Goal: Task Accomplishment & Management: Complete application form

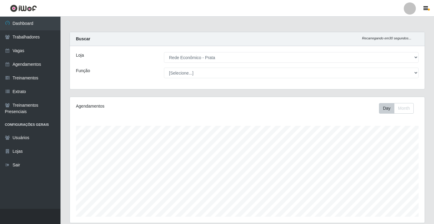
select select "192"
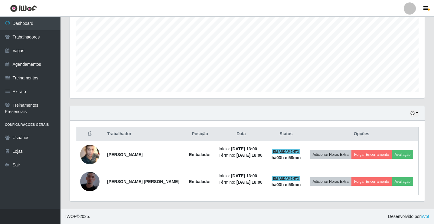
scroll to position [126, 355]
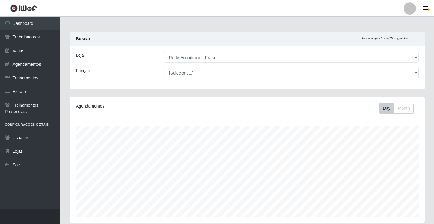
select select "192"
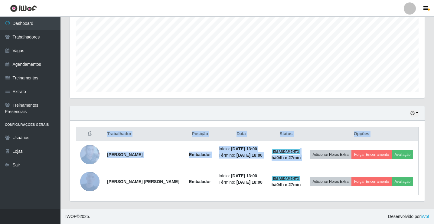
scroll to position [126, 355]
click at [393, 139] on th "Opções" at bounding box center [362, 134] width 114 height 14
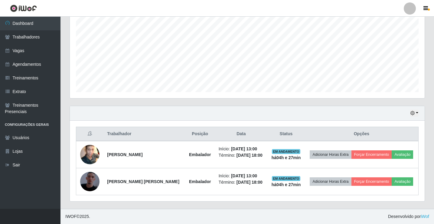
click at [393, 139] on th "Opções" at bounding box center [362, 134] width 114 height 14
click at [392, 134] on th "Opções" at bounding box center [362, 134] width 114 height 14
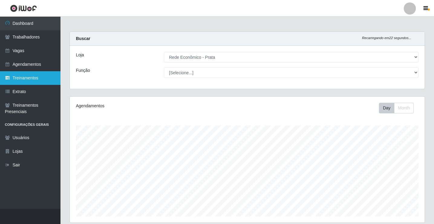
scroll to position [0, 0]
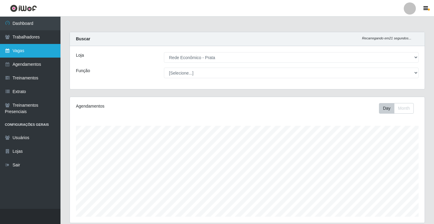
click at [27, 53] on link "Vagas" at bounding box center [30, 51] width 61 height 14
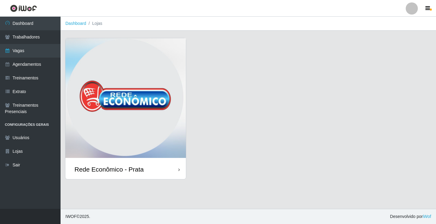
click at [144, 169] on div "Rede Econômico - Prata" at bounding box center [125, 169] width 120 height 20
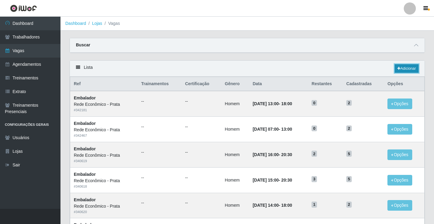
click at [407, 67] on link "Adicionar" at bounding box center [407, 68] width 24 height 8
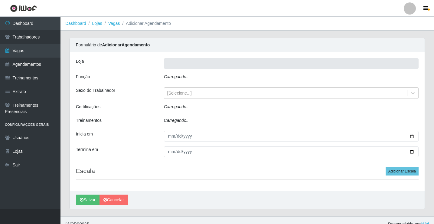
type input "Rede Econômico - Prata"
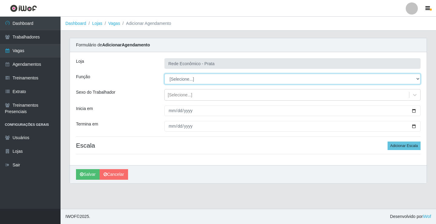
click at [185, 79] on select "[Selecione...] ASG ASG + ASG ++ Embalador Embalador + Embalador ++ Operador de …" at bounding box center [292, 79] width 256 height 11
select select "1"
click at [164, 74] on select "[Selecione...] ASG ASG + ASG ++ Embalador Embalador + Embalador ++ Operador de …" at bounding box center [292, 79] width 256 height 11
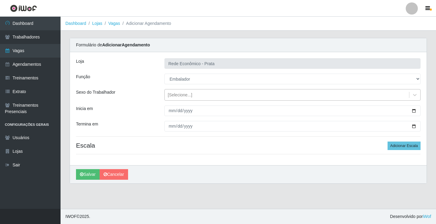
click at [183, 95] on div "[Selecione...]" at bounding box center [180, 95] width 25 height 6
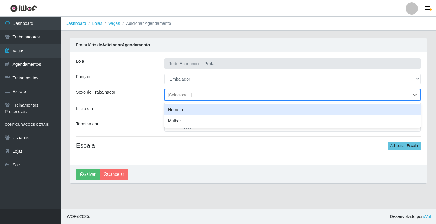
click at [190, 110] on div "Homem" at bounding box center [292, 109] width 256 height 11
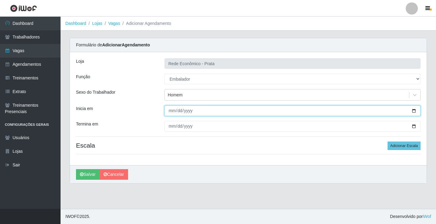
click at [413, 111] on input "Inicia em" at bounding box center [292, 110] width 256 height 11
type input "2025-09-07"
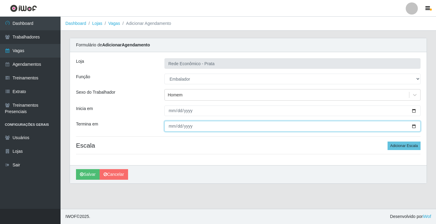
click at [413, 126] on input "Termina em" at bounding box center [292, 126] width 256 height 11
type input "2025-09-07"
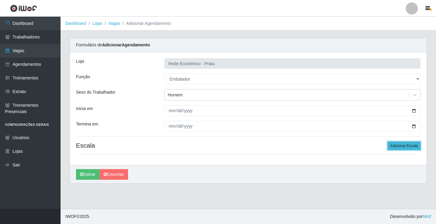
click at [403, 147] on button "Adicionar Escala" at bounding box center [403, 145] width 33 height 8
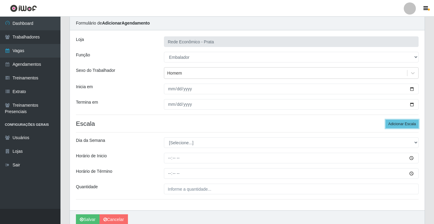
scroll to position [49, 0]
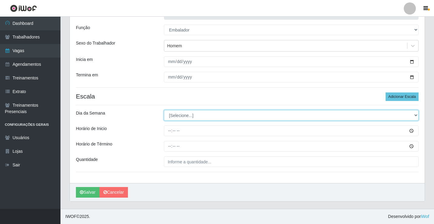
click at [173, 116] on select "[Selecione...] Segunda Terça Quarta Quinta Sexta Sábado Domingo" at bounding box center [291, 115] width 255 height 11
select select "0"
click at [164, 110] on select "[Selecione...] Segunda Terça Quarta Quinta Sexta Sábado Domingo" at bounding box center [291, 115] width 255 height 11
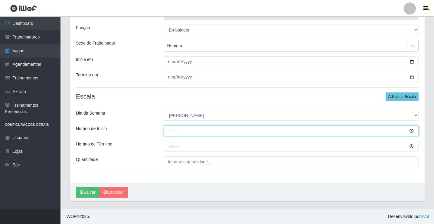
click at [171, 132] on input "Horário de Inicio" at bounding box center [291, 130] width 255 height 11
click at [76, 187] on button "Salvar" at bounding box center [88, 192] width 24 height 11
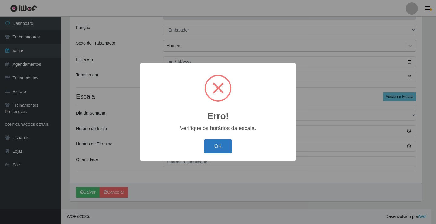
click at [222, 147] on button "OK" at bounding box center [218, 146] width 28 height 14
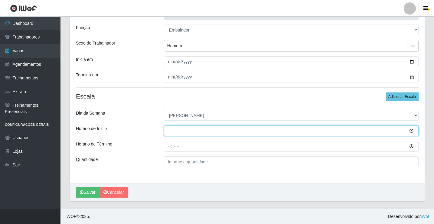
type input "08:00"
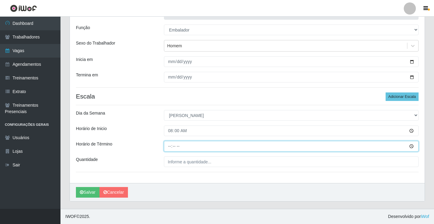
click at [175, 146] on input "Horário de Término" at bounding box center [291, 146] width 255 height 11
click at [169, 146] on input "Horário de Término" at bounding box center [291, 146] width 255 height 11
type input "14:00"
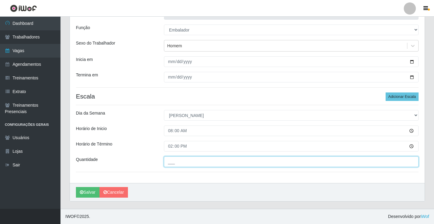
click at [177, 161] on input "___" at bounding box center [291, 161] width 255 height 11
type input "2__"
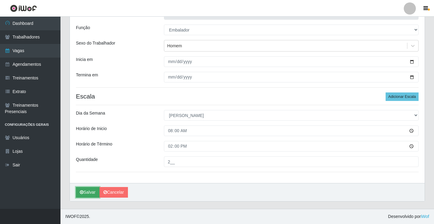
click at [90, 192] on button "Salvar" at bounding box center [88, 192] width 24 height 11
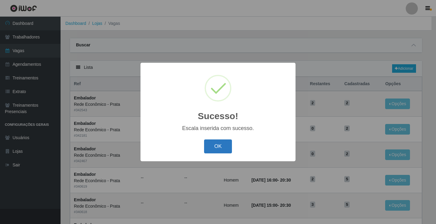
click at [219, 148] on button "OK" at bounding box center [218, 146] width 28 height 14
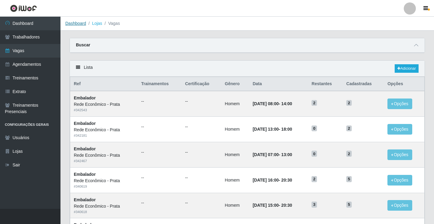
click at [73, 22] on link "Dashboard" at bounding box center [75, 23] width 21 height 5
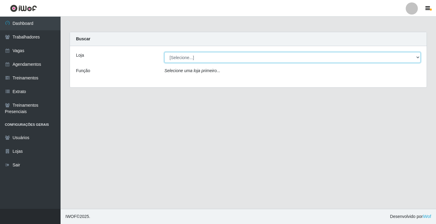
click at [181, 58] on select "[Selecione...] Rede Econômico - Prata" at bounding box center [292, 57] width 256 height 11
select select "192"
click at [164, 52] on select "[Selecione...] Rede Econômico - Prata" at bounding box center [292, 57] width 256 height 11
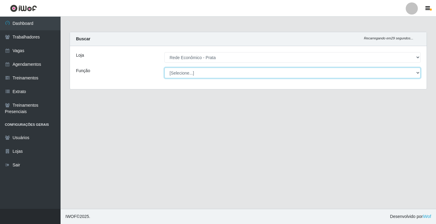
click at [180, 72] on select "[Selecione...] ASG ASG + ASG ++ Embalador Embalador + Embalador ++ Operador de …" at bounding box center [292, 73] width 256 height 11
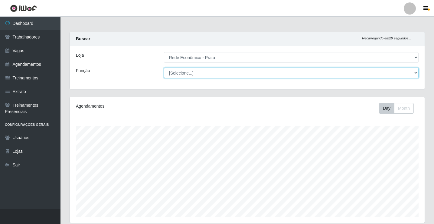
scroll to position [126, 355]
select select "1"
click at [164, 68] on select "[Selecione...] ASG ASG + ASG ++ Embalador Embalador + Embalador ++ Operador de …" at bounding box center [291, 73] width 255 height 11
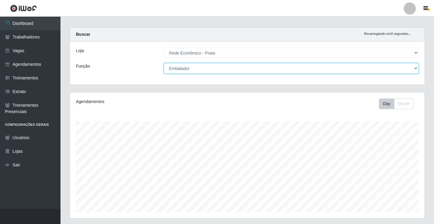
scroll to position [0, 0]
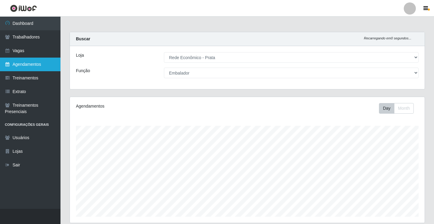
click at [17, 67] on link "Agendamentos" at bounding box center [30, 65] width 61 height 14
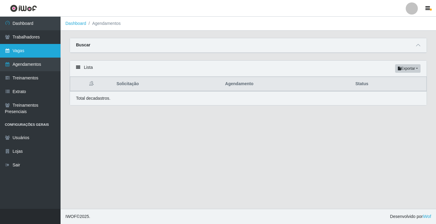
click at [17, 50] on link "Vagas" at bounding box center [30, 51] width 61 height 14
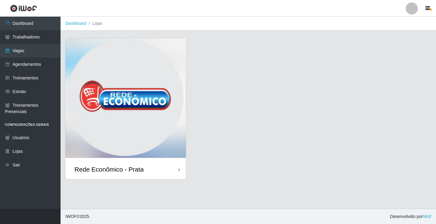
click at [136, 171] on div "Rede Econômico - Prata" at bounding box center [108, 169] width 69 height 8
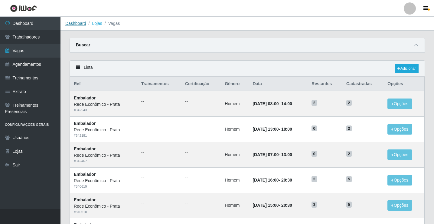
click at [76, 24] on link "Dashboard" at bounding box center [75, 23] width 21 height 5
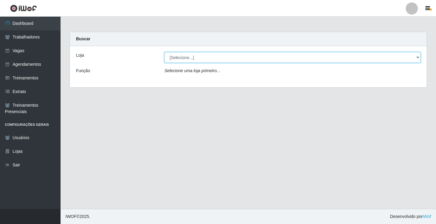
click at [183, 57] on select "[Selecione...] Rede Econômico - Prata" at bounding box center [292, 57] width 256 height 11
select select "192"
click at [164, 52] on select "[Selecione...] Rede Econômico - Prata" at bounding box center [292, 57] width 256 height 11
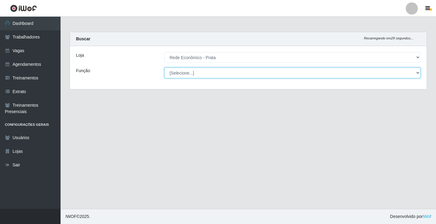
drag, startPoint x: 183, startPoint y: 61, endPoint x: 185, endPoint y: 74, distance: 12.9
click at [185, 74] on select "[Selecione...] ASG ASG + ASG ++ Embalador Embalador + Embalador ++ Operador de …" at bounding box center [292, 73] width 256 height 11
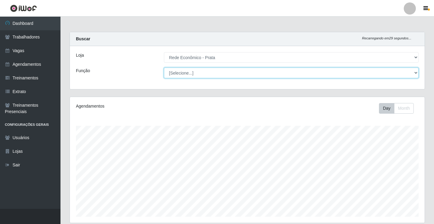
scroll to position [126, 355]
select select "1"
click at [164, 68] on select "[Selecione...] ASG ASG + ASG ++ Embalador Embalador + Embalador ++ Operador de …" at bounding box center [291, 73] width 255 height 11
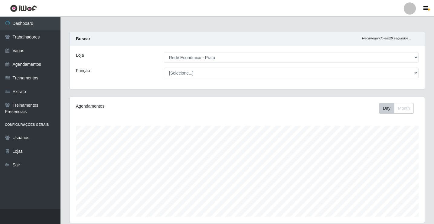
select select "192"
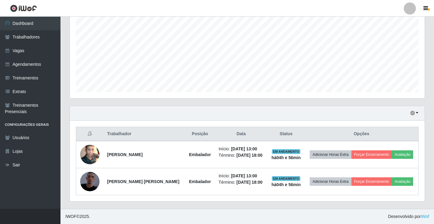
scroll to position [126, 355]
click at [417, 113] on button "button" at bounding box center [414, 113] width 8 height 7
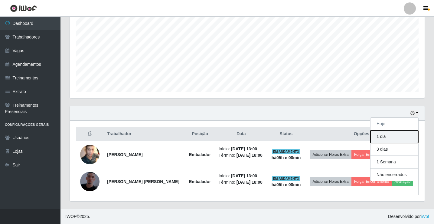
click at [402, 135] on button "1 dia" at bounding box center [395, 136] width 48 height 13
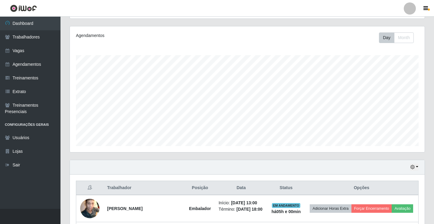
scroll to position [124, 0]
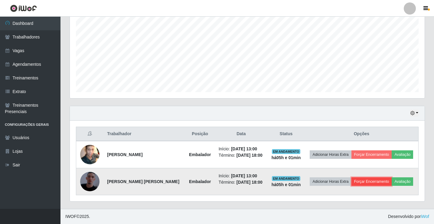
click at [372, 181] on button "Forçar Encerramento" at bounding box center [372, 181] width 41 height 8
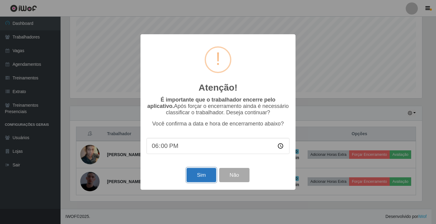
click at [199, 176] on button "Sim" at bounding box center [200, 175] width 29 height 14
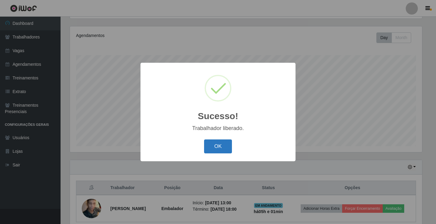
click at [217, 148] on button "OK" at bounding box center [218, 146] width 28 height 14
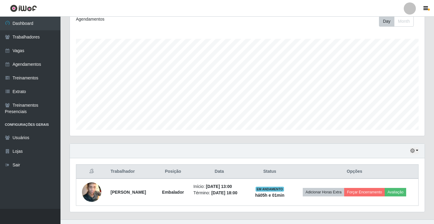
scroll to position [97, 0]
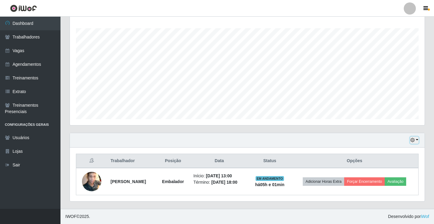
click at [418, 140] on button "button" at bounding box center [414, 140] width 8 height 7
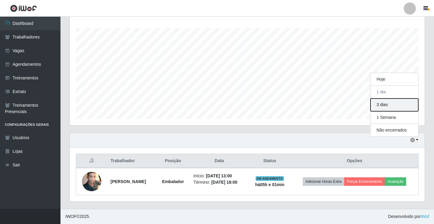
click at [389, 107] on button "3 dias" at bounding box center [395, 104] width 48 height 13
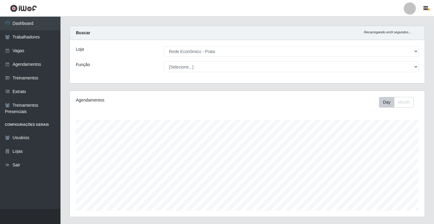
scroll to position [0, 0]
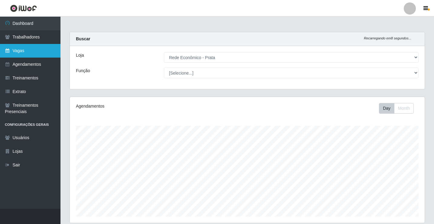
click at [25, 55] on link "Vagas" at bounding box center [30, 51] width 61 height 14
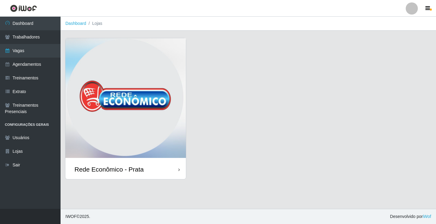
click at [151, 172] on div "Rede Econômico - Prata" at bounding box center [125, 169] width 120 height 20
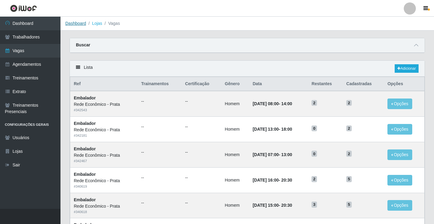
click at [74, 24] on link "Dashboard" at bounding box center [75, 23] width 21 height 5
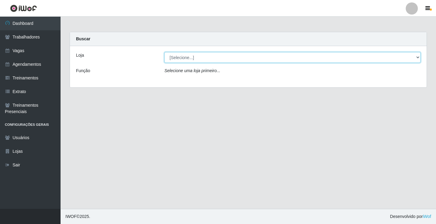
click at [176, 58] on select "[Selecione...] Rede Econômico - Prata" at bounding box center [292, 57] width 256 height 11
select select "192"
click at [164, 52] on select "[Selecione...] Rede Econômico - Prata" at bounding box center [292, 57] width 256 height 11
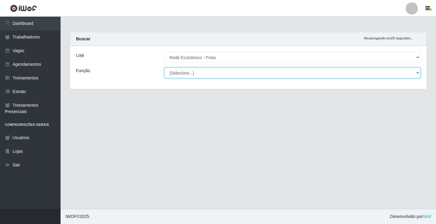
click at [182, 73] on select "[Selecione...] ASG ASG + ASG ++ Embalador Embalador + Embalador ++ Operador de …" at bounding box center [292, 73] width 256 height 11
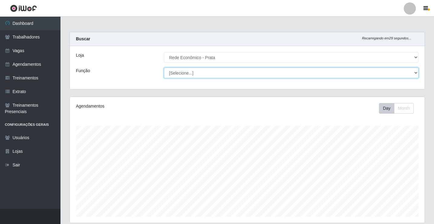
scroll to position [126, 355]
select select "1"
click at [164, 68] on select "[Selecione...] ASG ASG + ASG ++ Embalador Embalador + Embalador ++ Operador de …" at bounding box center [291, 73] width 255 height 11
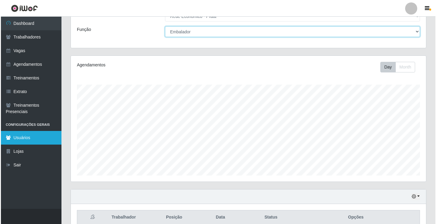
scroll to position [97, 0]
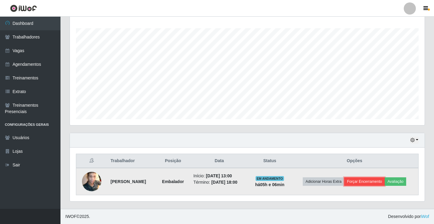
click at [375, 180] on button "Forçar Encerramento" at bounding box center [364, 181] width 41 height 8
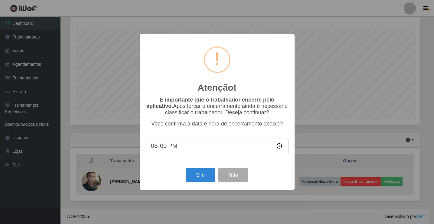
scroll to position [126, 352]
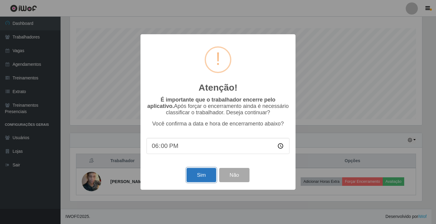
click at [196, 173] on button "Sim" at bounding box center [200, 175] width 29 height 14
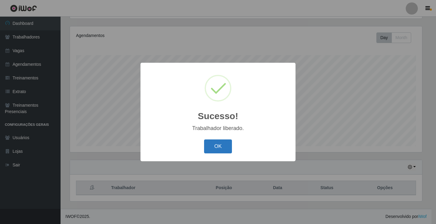
click at [228, 146] on button "OK" at bounding box center [218, 146] width 28 height 14
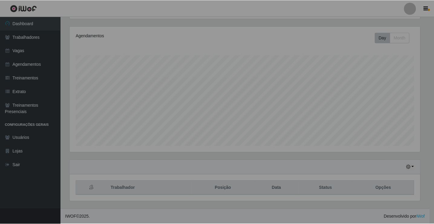
scroll to position [126, 355]
